Goal: Task Accomplishment & Management: Complete application form

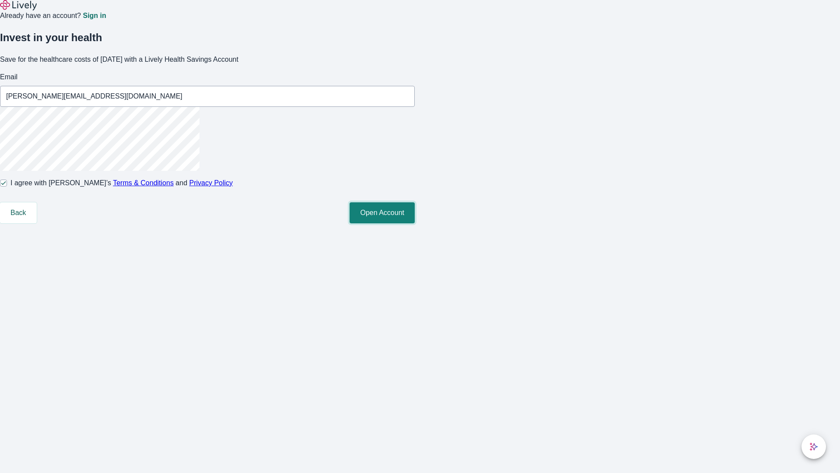
click at [415, 223] on button "Open Account" at bounding box center [382, 212] width 65 height 21
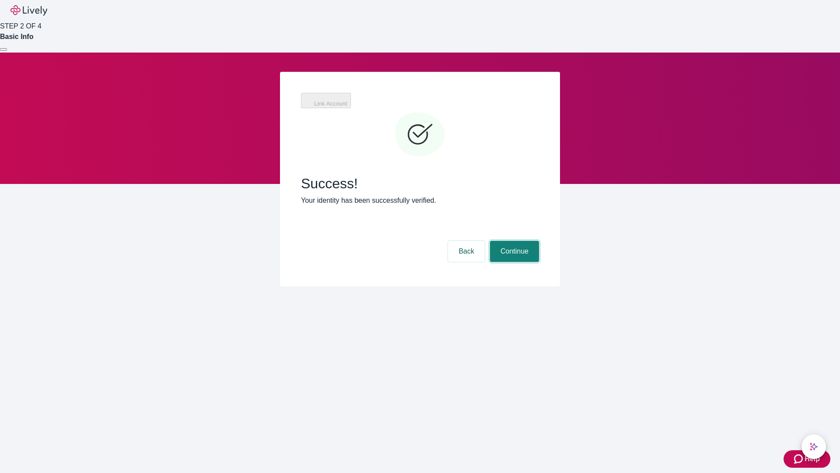
click at [513, 241] on button "Continue" at bounding box center [514, 251] width 49 height 21
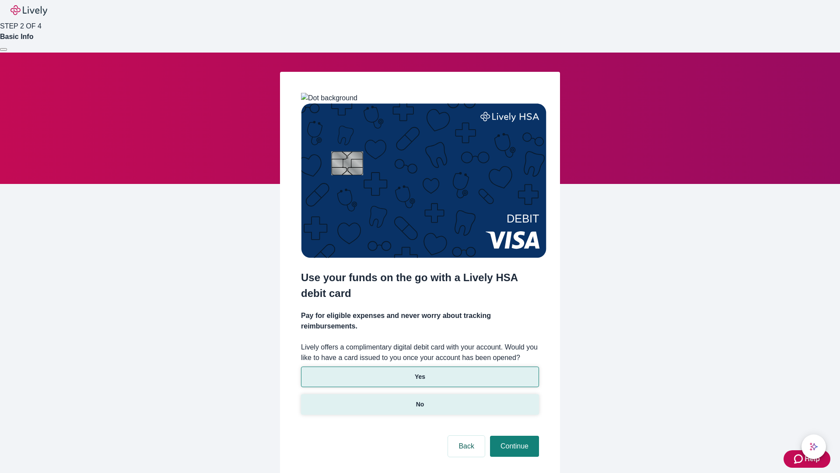
click at [420, 399] on p "No" at bounding box center [420, 403] width 8 height 9
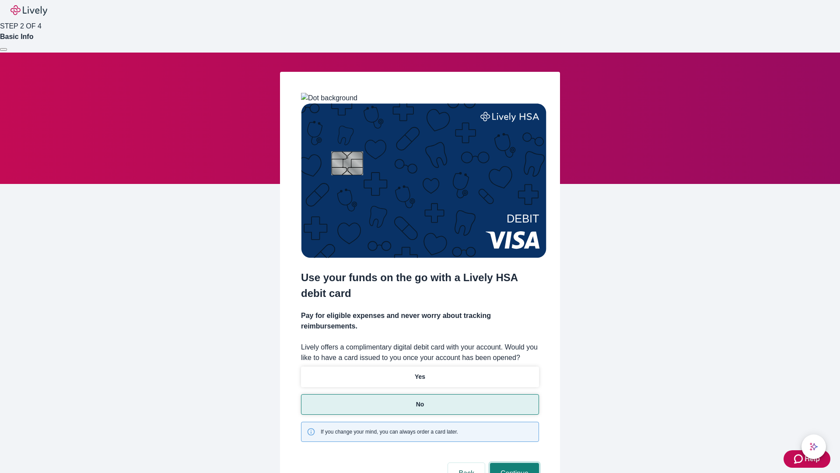
click at [513, 462] on button "Continue" at bounding box center [514, 472] width 49 height 21
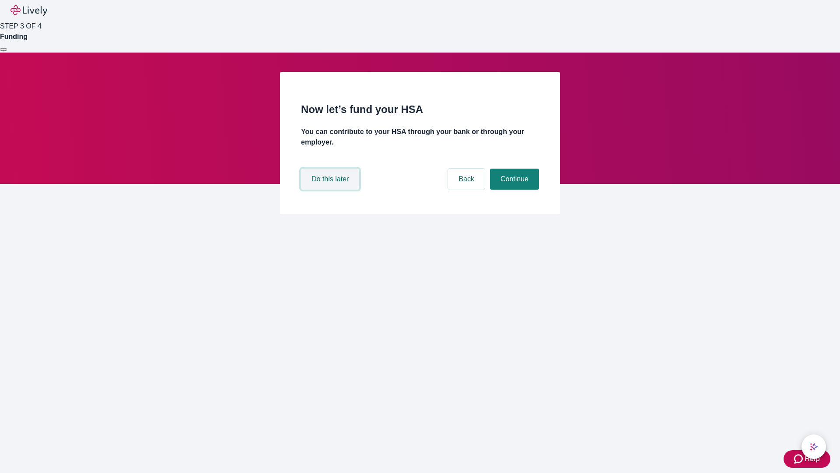
click at [331, 189] on button "Do this later" at bounding box center [330, 178] width 58 height 21
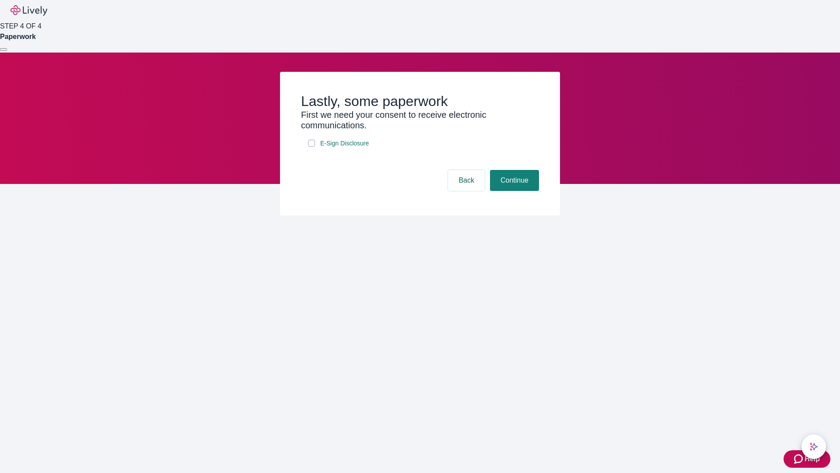
click at [312, 147] on input "E-Sign Disclosure" at bounding box center [311, 143] width 7 height 7
checkbox input "true"
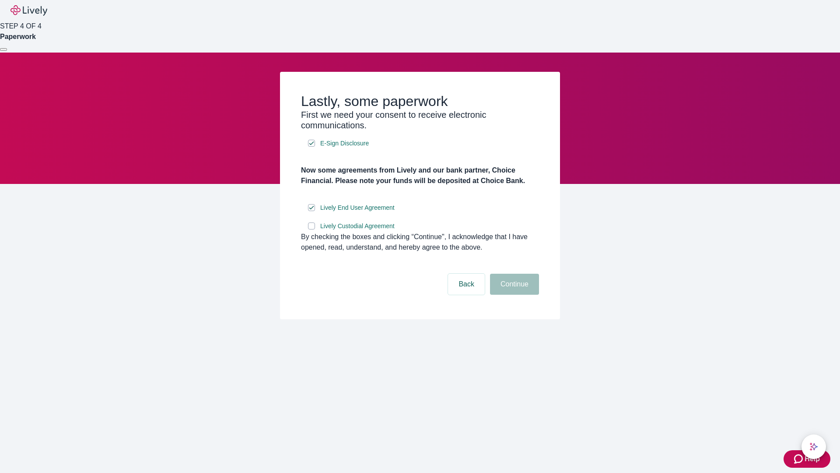
click at [312, 229] on input "Lively Custodial Agreement" at bounding box center [311, 225] width 7 height 7
checkbox input "true"
click at [513, 294] on button "Continue" at bounding box center [514, 283] width 49 height 21
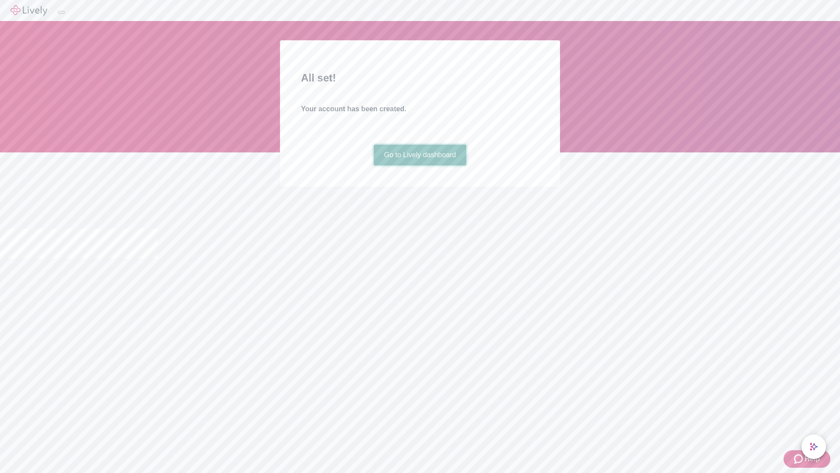
click at [420, 165] on link "Go to Lively dashboard" at bounding box center [420, 154] width 93 height 21
